Goal: Check status: Check status

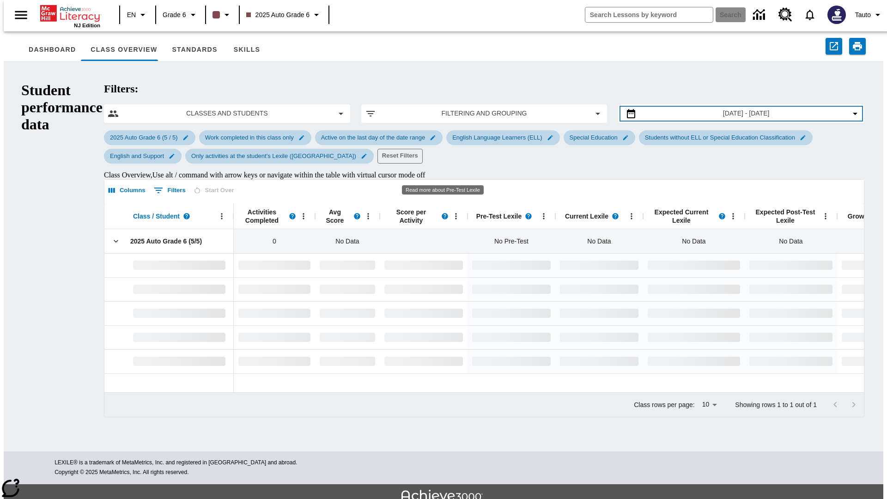
click at [730, 109] on span "[DATE] - [DATE]" at bounding box center [746, 114] width 47 height 10
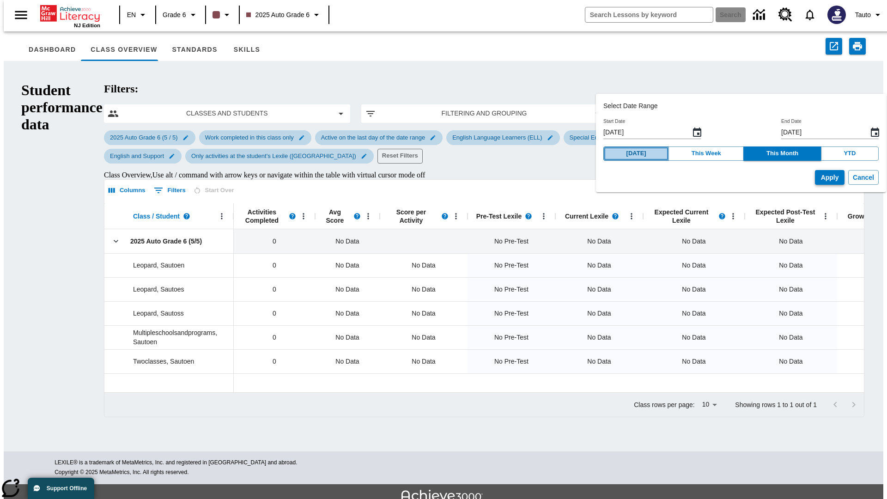
click at [630, 153] on button "[DATE]" at bounding box center [637, 154] width 66 height 14
click at [815, 177] on button "Apply" at bounding box center [830, 177] width 30 height 15
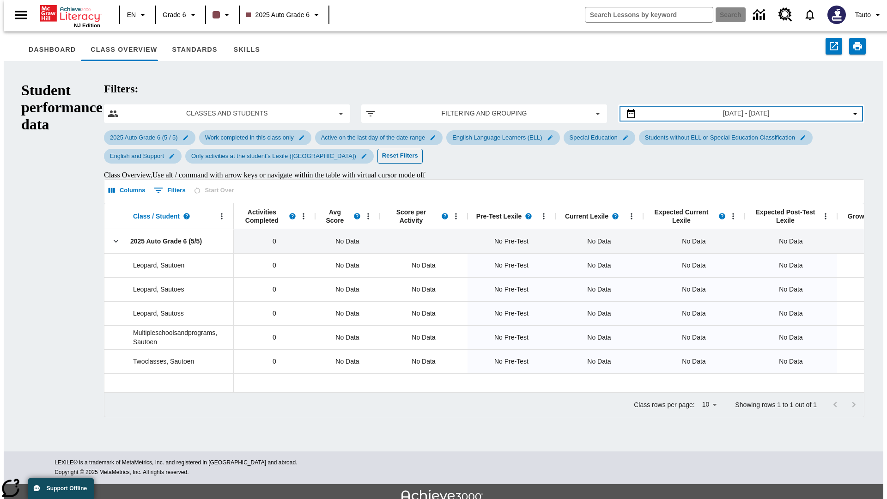
click at [730, 109] on span "[DATE] - [DATE]" at bounding box center [746, 114] width 47 height 10
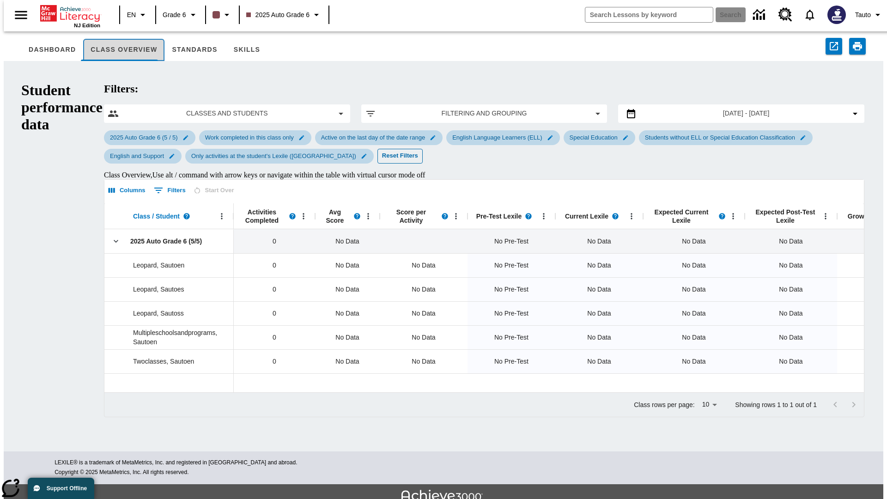
click at [116, 50] on button "Class Overview" at bounding box center [123, 50] width 81 height 22
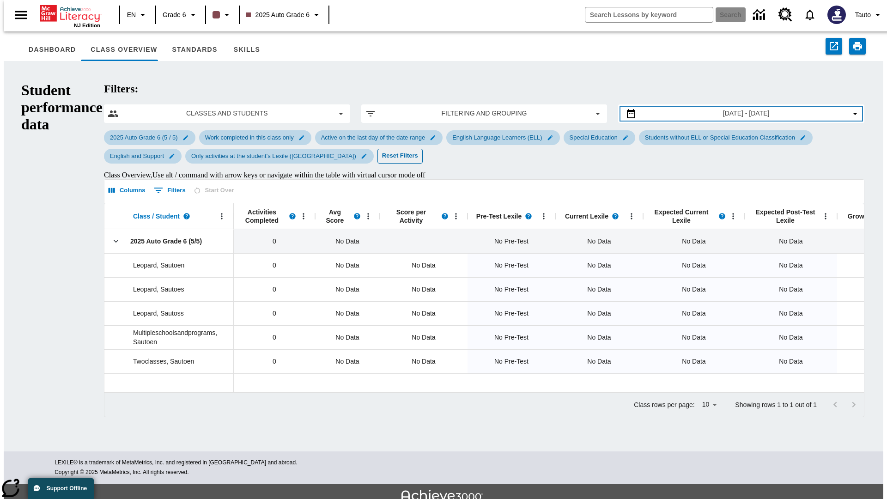
click at [730, 109] on span "[DATE] - [DATE]" at bounding box center [746, 114] width 47 height 10
click at [234, 50] on button "Skills" at bounding box center [247, 50] width 44 height 22
